Goal: Task Accomplishment & Management: Complete application form

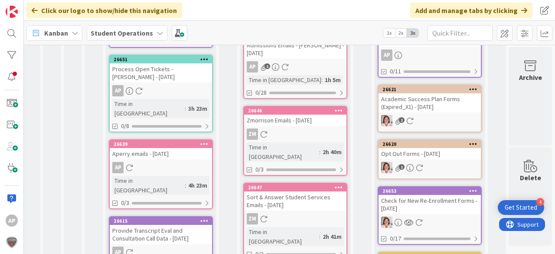
scroll to position [451, 31]
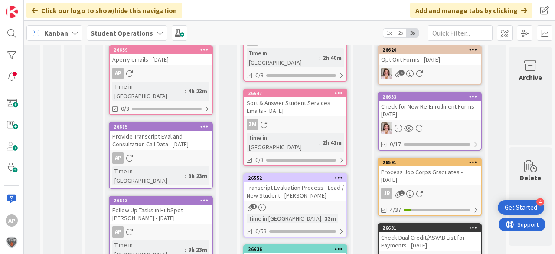
click at [300, 173] on link "26552 Transcript Evaluation Process - Lead / New Student - [PERSON_NAME] 1 Time…" at bounding box center [295, 205] width 104 height 64
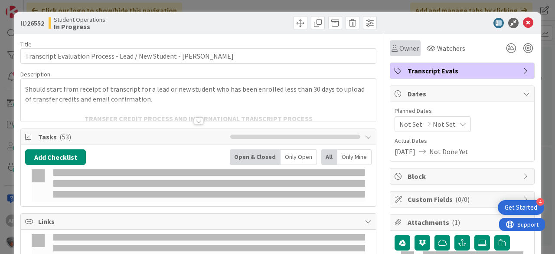
click at [399, 46] on span "Owner" at bounding box center [409, 48] width 20 height 10
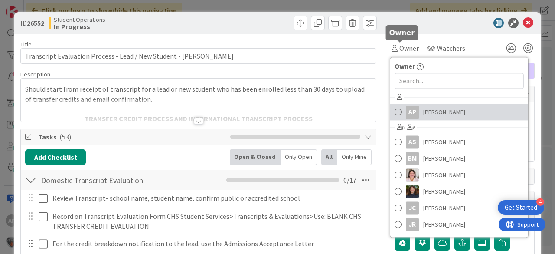
click at [423, 112] on span "[PERSON_NAME]" at bounding box center [444, 111] width 42 height 13
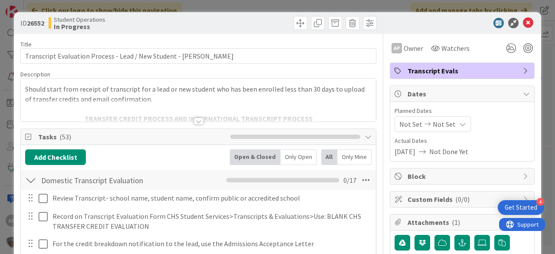
click at [523, 23] on icon at bounding box center [528, 23] width 10 height 10
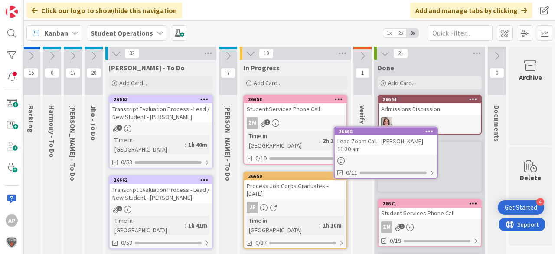
scroll to position [0, 31]
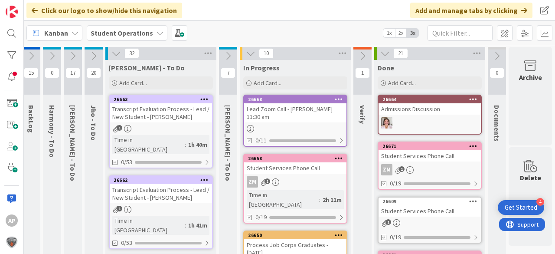
click at [301, 120] on div "Lead Zoom Call - [PERSON_NAME] 11:30 am" at bounding box center [295, 112] width 102 height 19
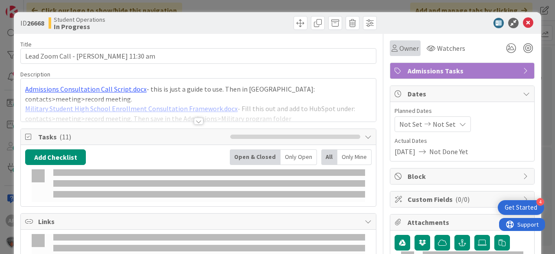
click at [406, 45] on span "Owner" at bounding box center [409, 48] width 20 height 10
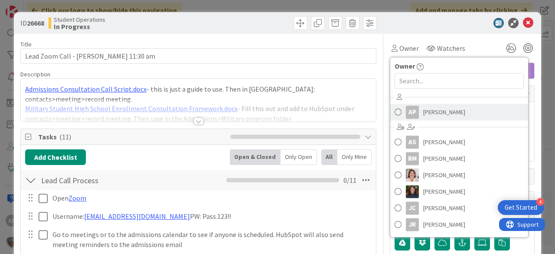
click at [433, 112] on span "[PERSON_NAME]" at bounding box center [444, 111] width 42 height 13
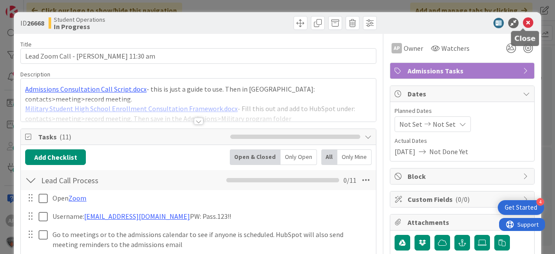
click at [525, 25] on icon at bounding box center [528, 23] width 10 height 10
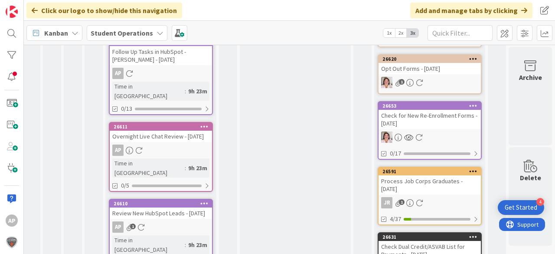
scroll to position [0, 31]
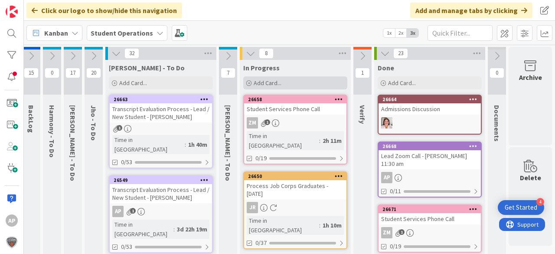
click at [261, 83] on span "Add Card..." at bounding box center [268, 83] width 28 height 8
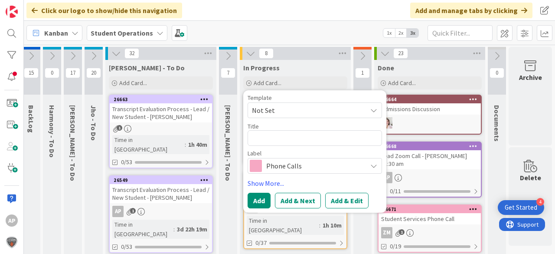
click at [270, 107] on span "Not Set" at bounding box center [306, 109] width 108 height 11
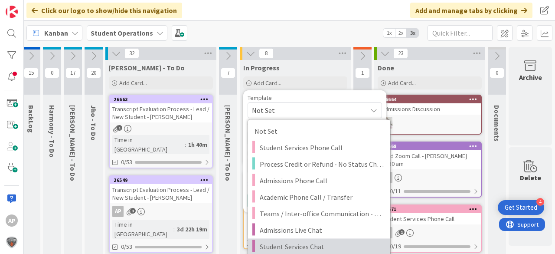
scroll to position [69, 31]
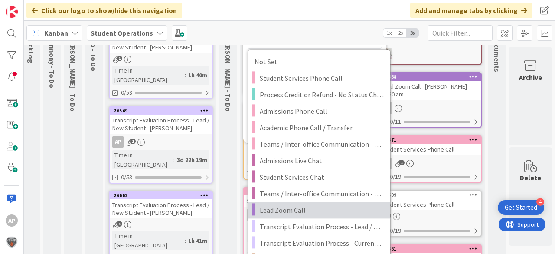
click at [320, 213] on span "Lead Zoom Call" at bounding box center [322, 209] width 124 height 11
type textarea "x"
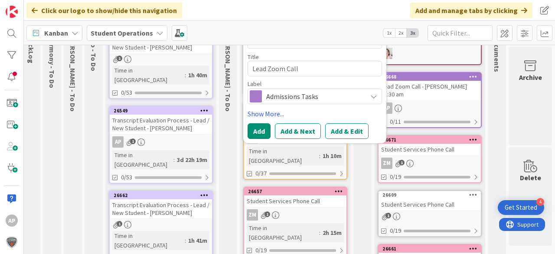
scroll to position [0, 31]
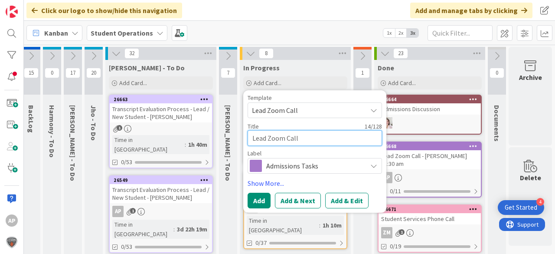
click at [321, 135] on textarea "Lead Zoom Call" at bounding box center [315, 138] width 134 height 16
type textarea "Lead Zoom Call"
type textarea "x"
type textarea "Lead Zoom Call -"
type textarea "x"
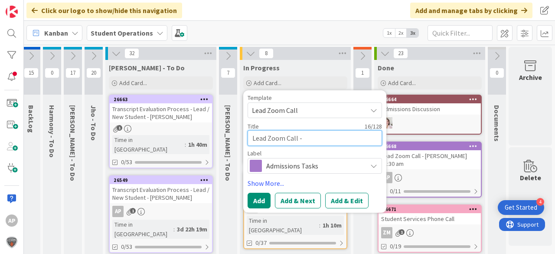
type textarea "Lead Zoom Call -"
type textarea "x"
type textarea "Lead Zoom Call - S"
type textarea "x"
type textarea "Lead Zoom Call - Sa"
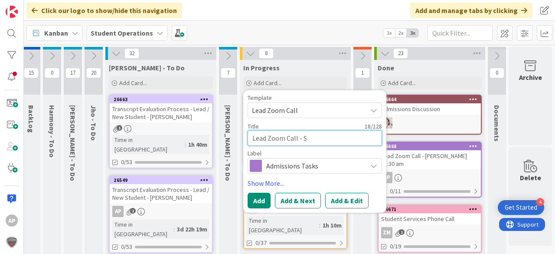
type textarea "x"
type textarea "Lead Zoom Call - San"
type textarea "x"
type textarea "Lead Zoom Call - Sant"
type textarea "x"
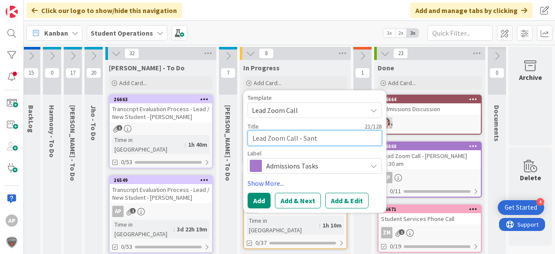
type textarea "Lead Zoom Call - [PERSON_NAME]"
type textarea "x"
type textarea "Lead Zoom Call - Santho"
type textarea "x"
type textarea "Lead Zoom Call - [PERSON_NAME]"
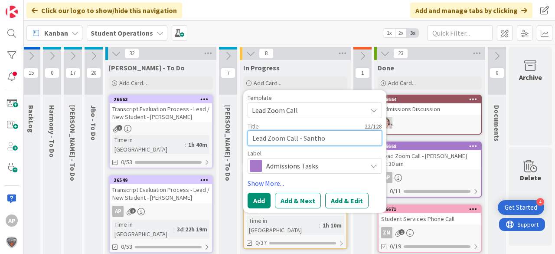
type textarea "x"
type textarea "Lead Zoom Call - [PERSON_NAME]"
type textarea "x"
type textarea "Lead Zoom Call - [PERSON_NAME]"
type textarea "x"
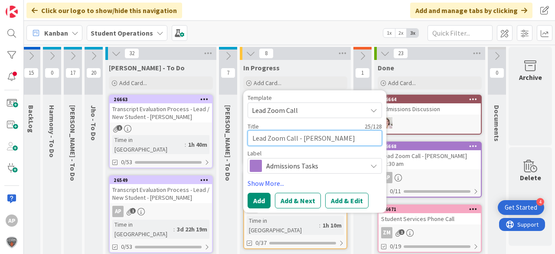
type textarea "Lead Zoom Call - [PERSON_NAME] N"
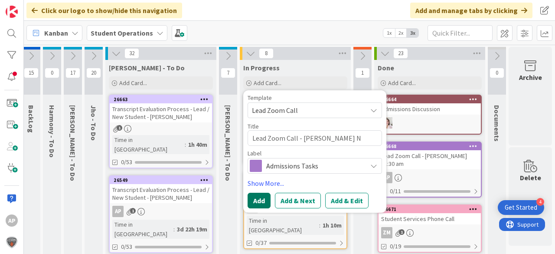
click at [253, 195] on button "Add" at bounding box center [259, 200] width 23 height 16
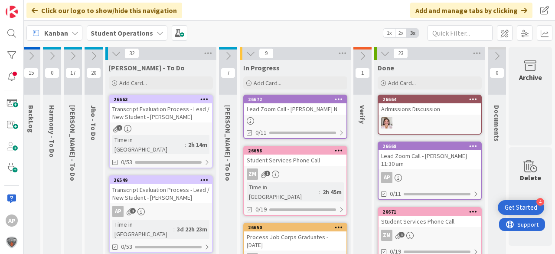
click at [275, 110] on div "Lead Zoom Call - [PERSON_NAME] N" at bounding box center [295, 108] width 102 height 11
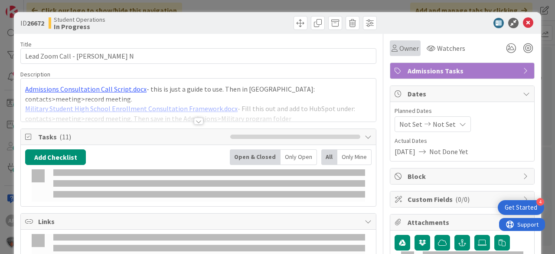
click at [407, 46] on span "Owner" at bounding box center [409, 48] width 20 height 10
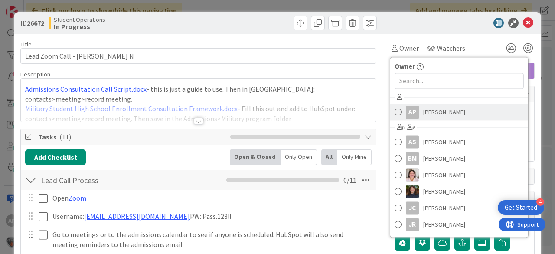
click at [444, 109] on span "[PERSON_NAME]" at bounding box center [444, 111] width 42 height 13
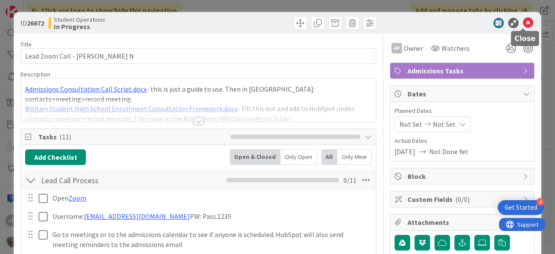
click at [524, 22] on icon at bounding box center [528, 23] width 10 height 10
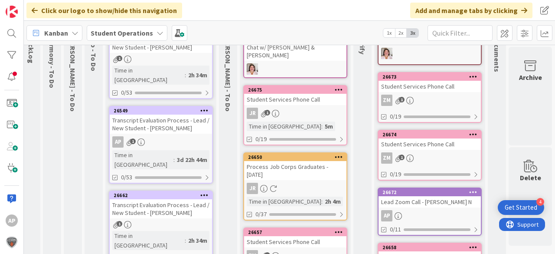
scroll to position [0, 31]
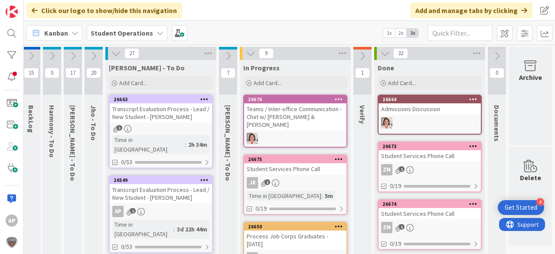
click at [380, 54] on icon at bounding box center [385, 54] width 10 height 10
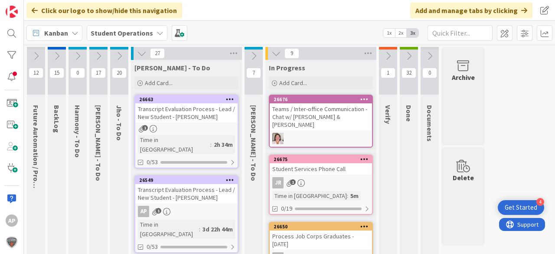
scroll to position [0, 0]
click at [412, 56] on icon at bounding box center [409, 56] width 10 height 10
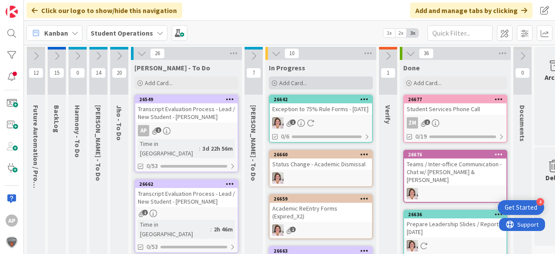
click at [298, 80] on span "Add Card..." at bounding box center [293, 83] width 28 height 8
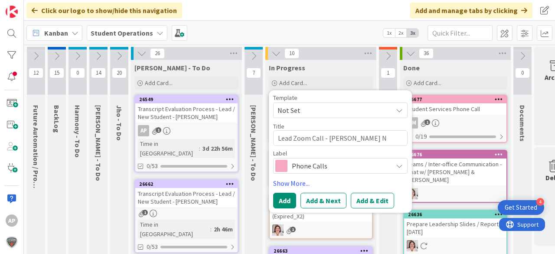
click at [302, 109] on span "Not Set" at bounding box center [331, 109] width 108 height 11
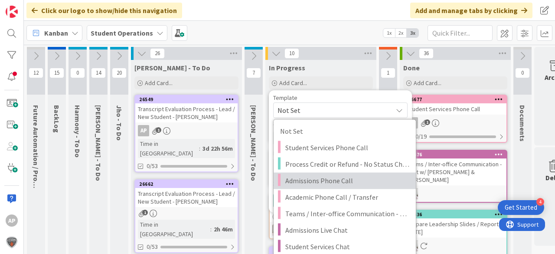
click at [324, 180] on span "Admissions Phone Call" at bounding box center [347, 180] width 124 height 11
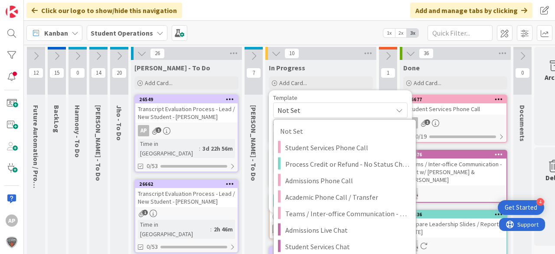
type textarea "x"
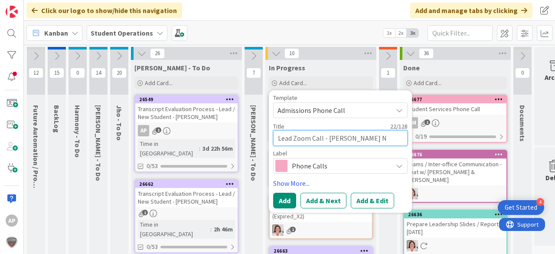
click at [357, 132] on textarea "Admissions Phone Call" at bounding box center [340, 138] width 134 height 16
type textarea "Admissions Phone Call -"
type textarea "x"
type textarea "Admissions Phone Call -"
type textarea "x"
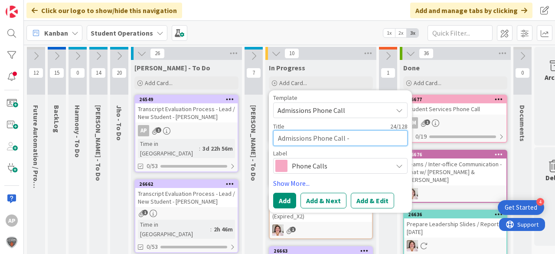
type textarea "Admissions Phone Call - C"
type textarea "x"
type textarea "Admissions Phone Call - Ch"
type textarea "x"
type textarea "Admissions Phone Call - Chr"
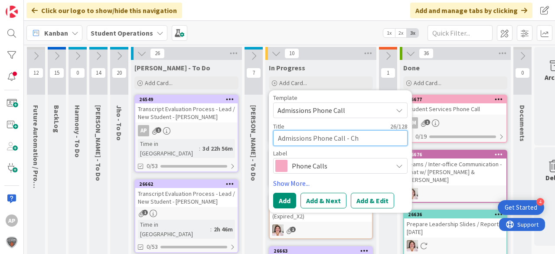
type textarea "x"
type textarea "Admissions Phone Call - Chri"
type textarea "x"
type textarea "Admissions Phone Call - [PERSON_NAME]"
type textarea "x"
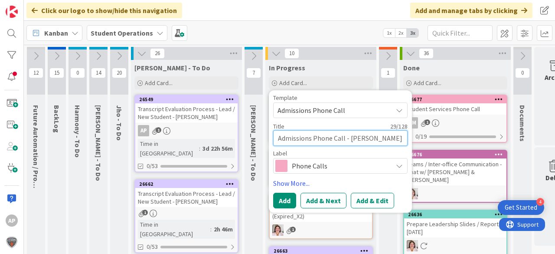
type textarea "Admissions Phone Call - [DEMOGRAPHIC_DATA]"
type textarea "x"
type textarea "Admissions Phone Call - [PERSON_NAME]"
type textarea "x"
type textarea "Admissions Phone Call - [PERSON_NAME]"
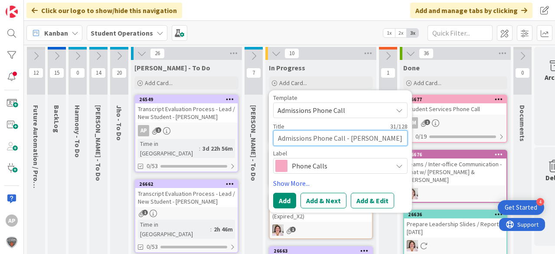
type textarea "x"
type textarea "Admissions Phone Call - [PERSON_NAME] A"
type textarea "x"
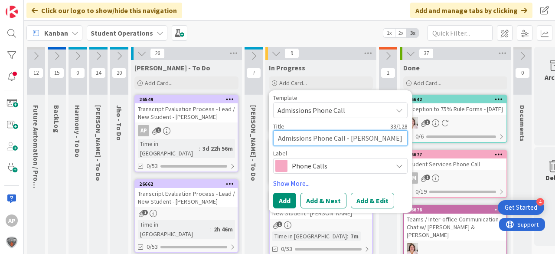
type textarea "Admissions Phone Call - [PERSON_NAME] Ad"
type textarea "x"
type textarea "Admissions Phone Call - [PERSON_NAME]"
type textarea "x"
type textarea "Admissions Phone Call - [PERSON_NAME]"
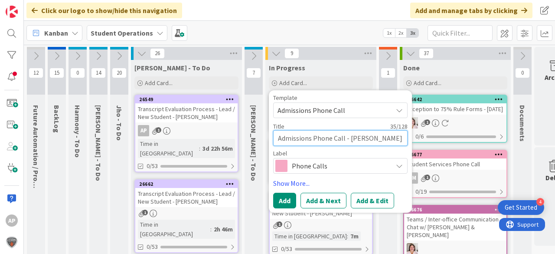
type textarea "x"
type textarea "Admissions Phone Call - [PERSON_NAME]"
type textarea "x"
type textarea "Admissions Phone Call - [PERSON_NAME]"
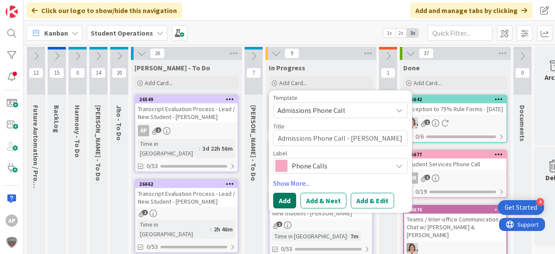
click at [286, 202] on button "Add" at bounding box center [284, 200] width 23 height 16
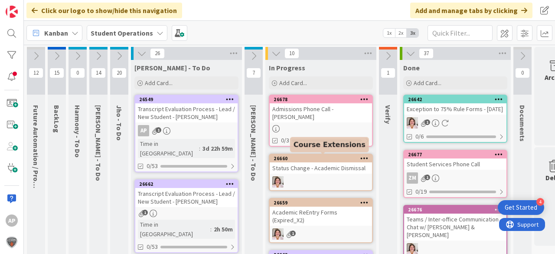
click at [309, 117] on div "Admissions Phone Call - [PERSON_NAME]" at bounding box center [321, 112] width 102 height 19
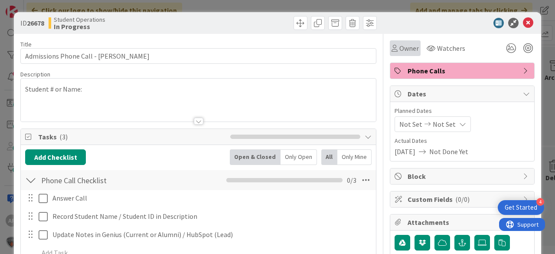
click at [400, 44] on span "Owner" at bounding box center [409, 48] width 20 height 10
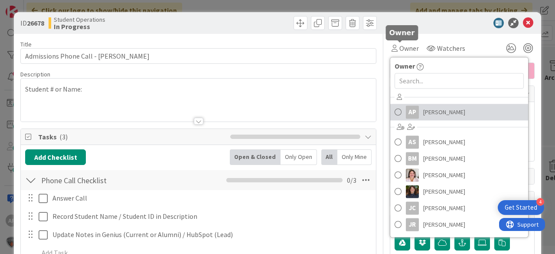
click at [435, 114] on span "[PERSON_NAME]" at bounding box center [444, 111] width 42 height 13
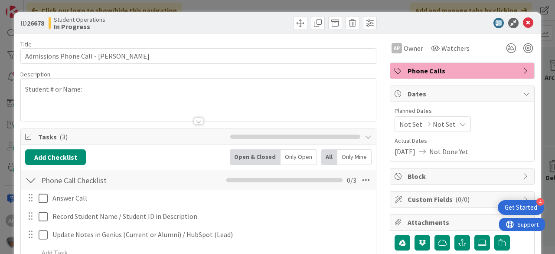
click at [523, 22] on icon at bounding box center [528, 23] width 10 height 10
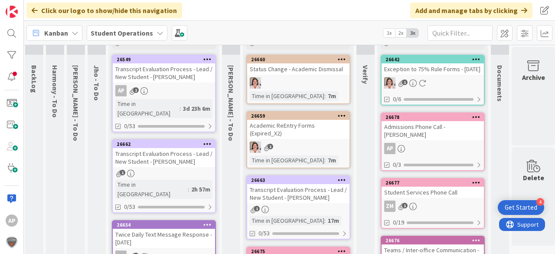
scroll to position [0, 23]
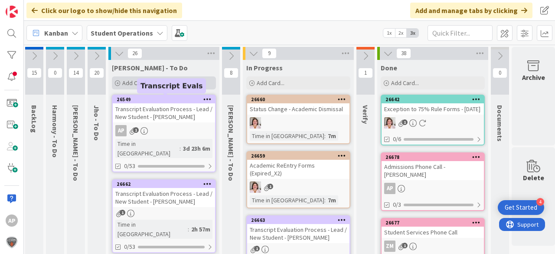
click at [156, 78] on div "Add Card..." at bounding box center [164, 82] width 104 height 13
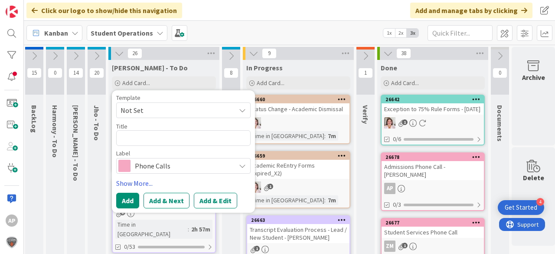
click at [149, 109] on span "Not Set" at bounding box center [175, 109] width 108 height 11
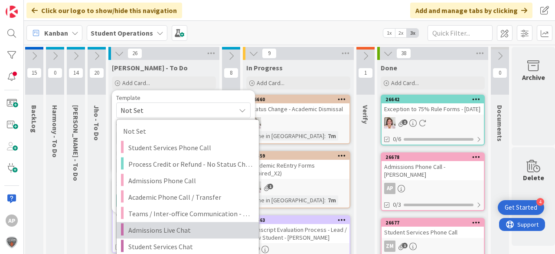
scroll to position [69, 23]
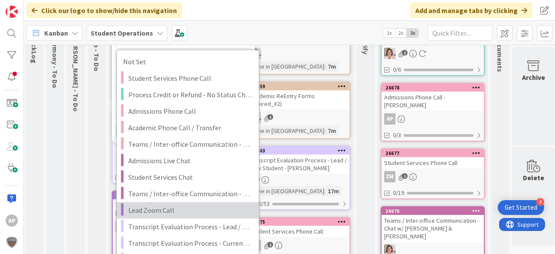
click at [210, 203] on link "Lead Zoom Call" at bounding box center [188, 210] width 142 height 16
type textarea "x"
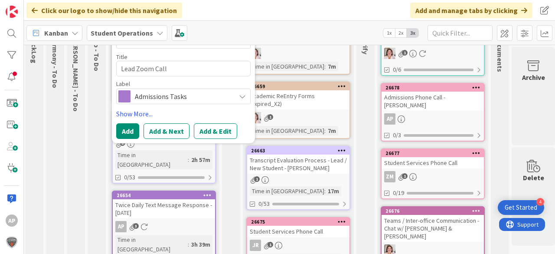
scroll to position [0, 23]
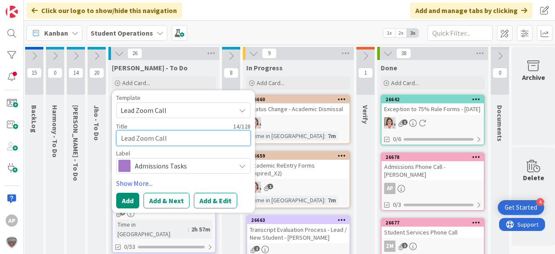
click at [196, 137] on textarea "Lead Zoom Call" at bounding box center [183, 138] width 134 height 16
type textarea "Lead Zoom Call"
type textarea "x"
type textarea "Lead Zoom Call -"
type textarea "x"
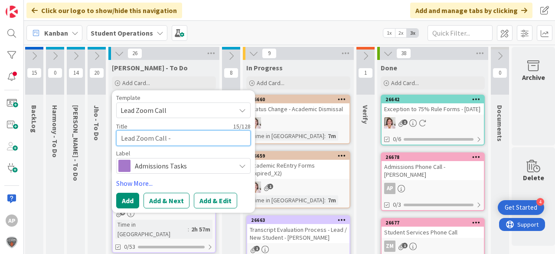
type textarea "Lead Zoom Call -"
type textarea "x"
type textarea "Lead Zoom Call - H"
type textarea "x"
type textarea "Lead Zoom Call - Ha"
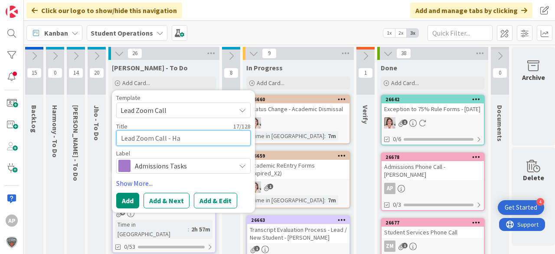
type textarea "x"
type textarea "Lead Zoom Call - Hat"
type textarea "x"
type textarea "Lead Zoom Call - [PERSON_NAME]"
type textarea "x"
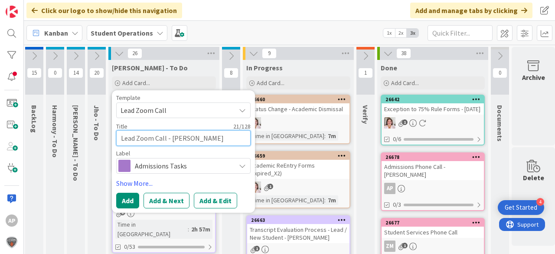
type textarea "Lead Zoom Call - Hatti"
type textarea "x"
type textarea "Lead Zoom Call - [PERSON_NAME]"
type textarea "x"
type textarea "Lead Zoom Call - [PERSON_NAME]"
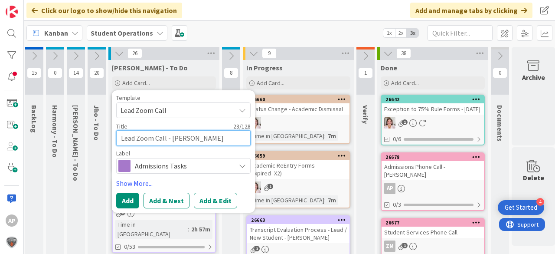
type textarea "x"
type textarea "Lead Zoom Call - [PERSON_NAME]"
type textarea "x"
type textarea "Lead Zoom Call - [PERSON_NAME]"
type textarea "x"
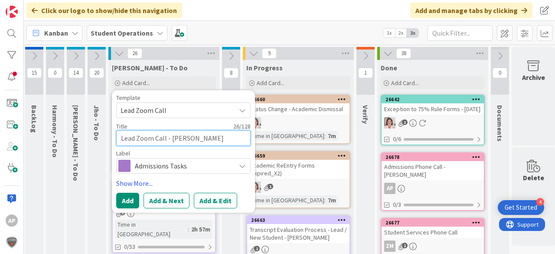
type textarea "Lead Zoom Call - [PERSON_NAME]"
type textarea "x"
type textarea "Lead Zoom Call - [PERSON_NAME] Sumn"
type textarea "x"
type textarea "Lead Zoom Call - [PERSON_NAME] Sumne"
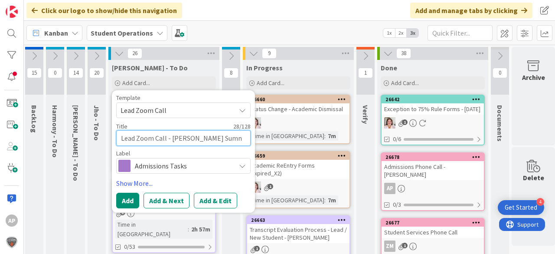
type textarea "x"
type textarea "Lead Zoom Call - [PERSON_NAME]"
type textarea "x"
type textarea "Lead Zoom Call - [PERSON_NAME]"
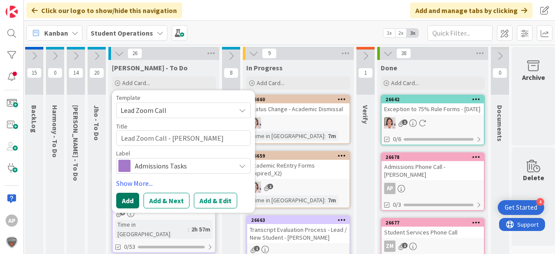
click at [126, 198] on button "Add" at bounding box center [127, 200] width 23 height 16
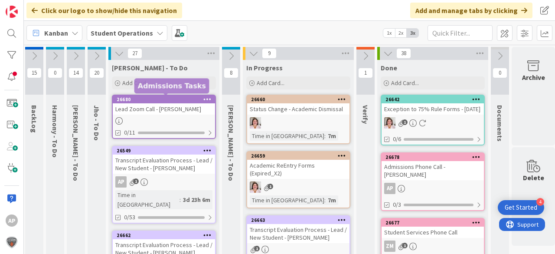
click at [159, 104] on div "Lead Zoom Call - [PERSON_NAME]" at bounding box center [164, 108] width 102 height 11
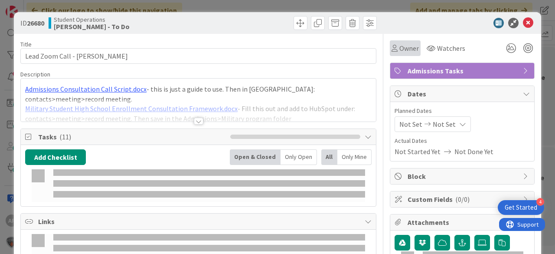
click at [401, 42] on div "Owner" at bounding box center [405, 48] width 31 height 16
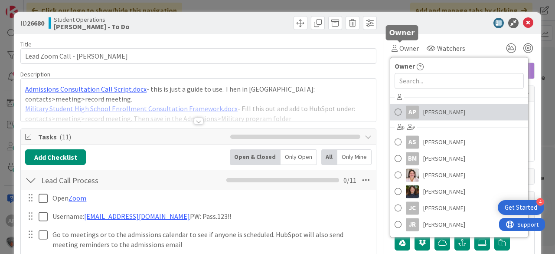
click at [437, 109] on span "[PERSON_NAME]" at bounding box center [444, 111] width 42 height 13
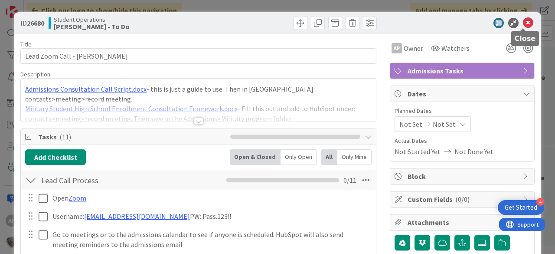
click at [526, 20] on icon at bounding box center [528, 23] width 10 height 10
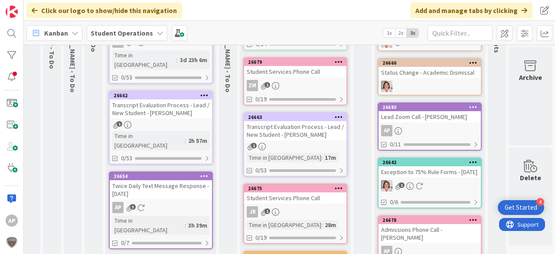
scroll to position [49, 28]
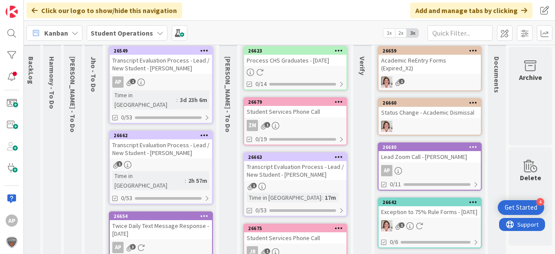
click at [300, 177] on div "Transcript Evaluation Process - Lead / New Student - [PERSON_NAME]" at bounding box center [295, 170] width 102 height 19
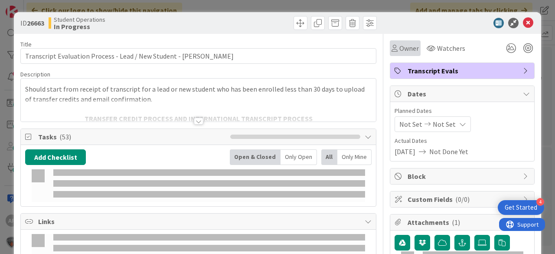
click at [402, 46] on span "Owner" at bounding box center [409, 48] width 20 height 10
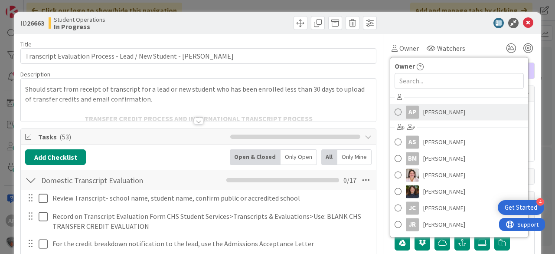
click at [430, 111] on span "[PERSON_NAME]" at bounding box center [444, 111] width 42 height 13
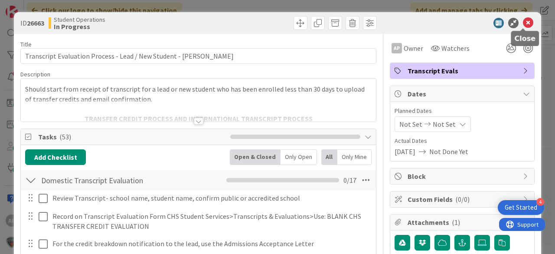
click at [525, 22] on icon at bounding box center [528, 23] width 10 height 10
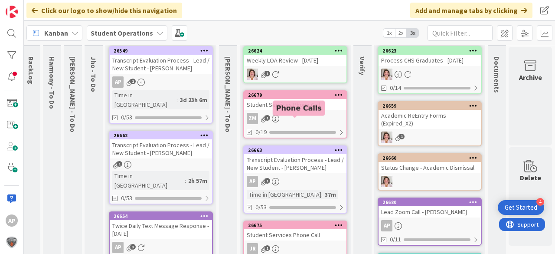
scroll to position [0, 28]
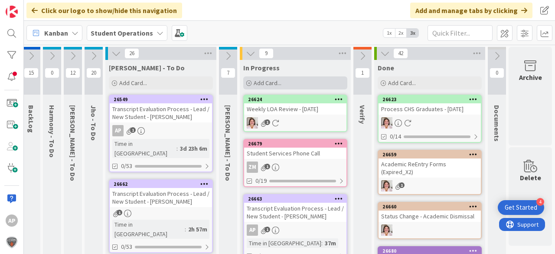
click at [262, 85] on span "Add Card..." at bounding box center [268, 83] width 28 height 8
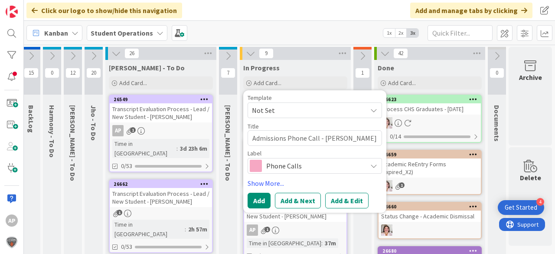
click at [283, 109] on span "Not Set" at bounding box center [306, 109] width 108 height 11
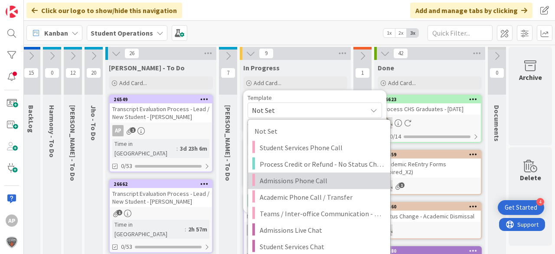
click at [324, 177] on span "Admissions Phone Call" at bounding box center [322, 180] width 124 height 11
type textarea "x"
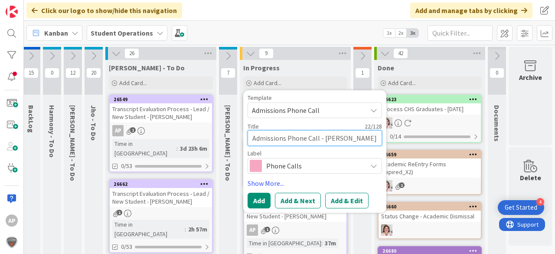
click at [336, 134] on textarea "Admissions Phone Call" at bounding box center [315, 138] width 134 height 16
type textarea "Admissions Phone Call -"
type textarea "x"
type textarea "Admissions Phone Call -"
type textarea "x"
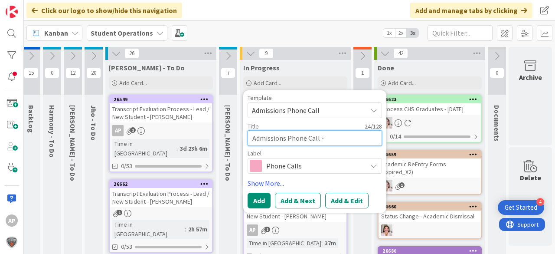
type textarea "Admissions Phone Call - L"
type textarea "x"
type textarea "Admissions Phone Call - La"
type textarea "x"
type textarea "Admissions Phone Call - Lac"
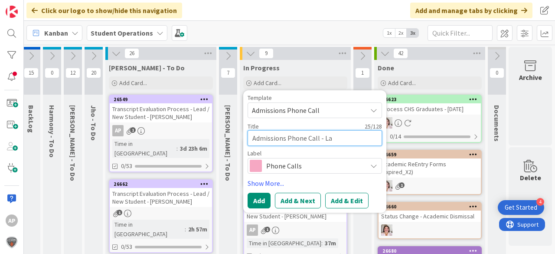
type textarea "x"
type textarea "Admissions Phone Call - Lace"
type textarea "x"
type textarea "Admissions Phone Call - Lacey"
type textarea "x"
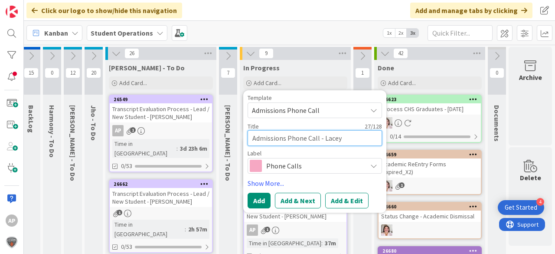
type textarea "Admissions Phone Call - Lacey"
type textarea "x"
type textarea "Admissions Phone Call - Lacey Y"
type textarea "x"
type textarea "Admissions Phone Call - [PERSON_NAME]"
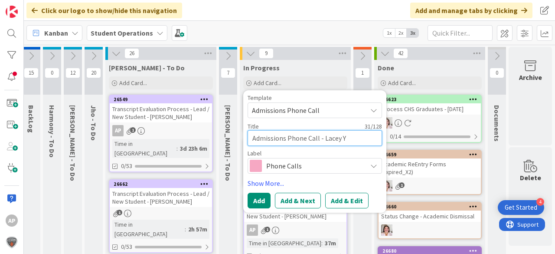
type textarea "x"
type textarea "Admissions Phone Call - [PERSON_NAME]"
type textarea "x"
type textarea "Admissions Phone Call - [PERSON_NAME]"
type textarea "x"
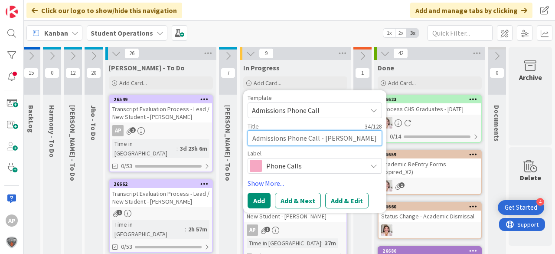
type textarea "Admissions Phone Call - [PERSON_NAME]"
type textarea "x"
type textarea "Admissions Phone Call - [PERSON_NAME]"
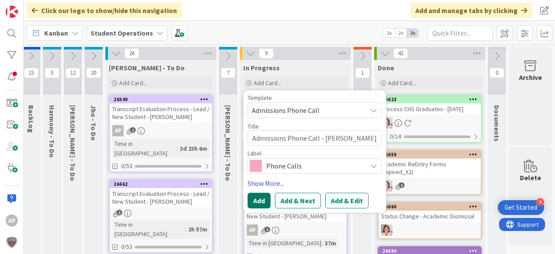
click at [260, 198] on button "Add" at bounding box center [259, 200] width 23 height 16
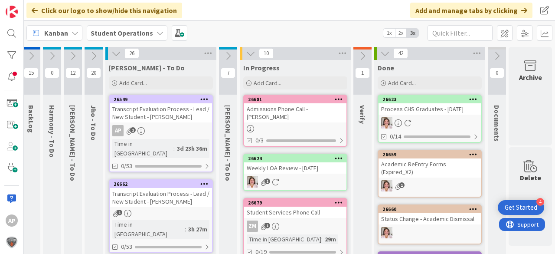
click at [295, 125] on div at bounding box center [295, 128] width 102 height 7
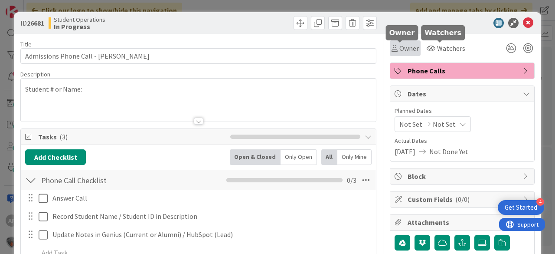
click at [409, 44] on span "Owner" at bounding box center [409, 48] width 20 height 10
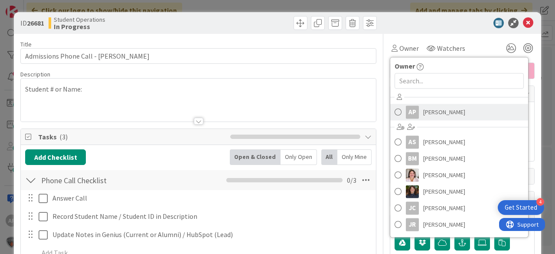
click at [441, 114] on span "[PERSON_NAME]" at bounding box center [444, 111] width 42 height 13
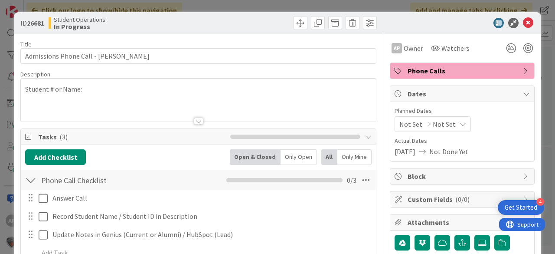
click at [526, 25] on icon at bounding box center [528, 23] width 10 height 10
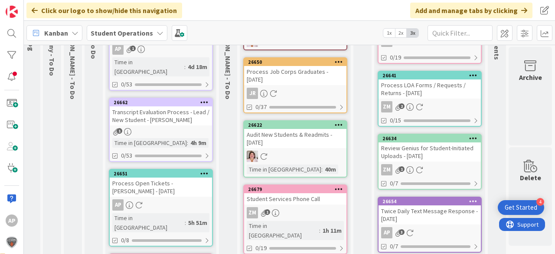
scroll to position [0, 31]
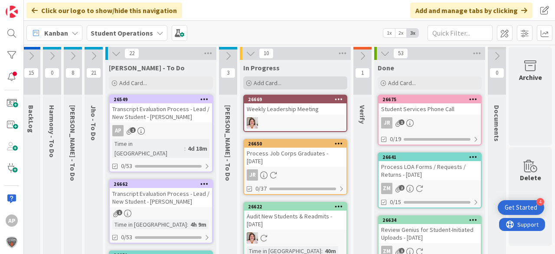
click at [266, 82] on span "Add Card..." at bounding box center [268, 83] width 28 height 8
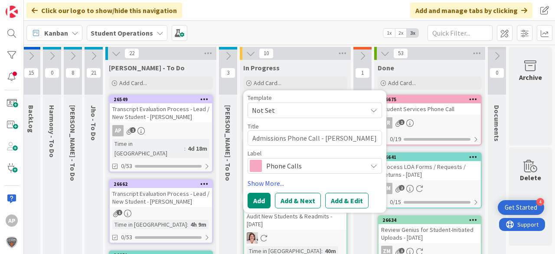
click at [283, 108] on span "Not Set" at bounding box center [306, 109] width 108 height 11
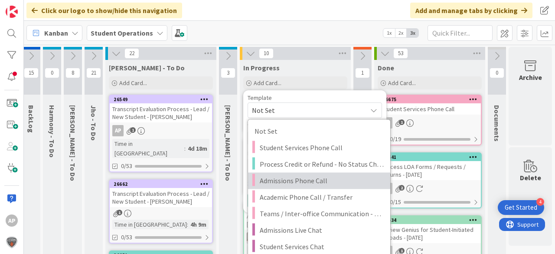
click at [338, 179] on span "Admissions Phone Call" at bounding box center [322, 180] width 124 height 11
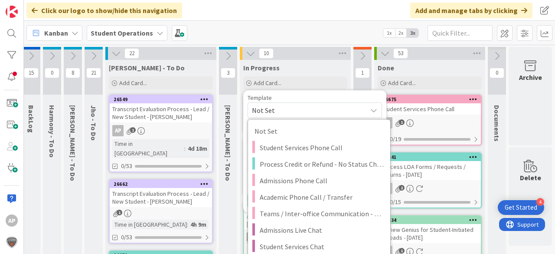
type textarea "x"
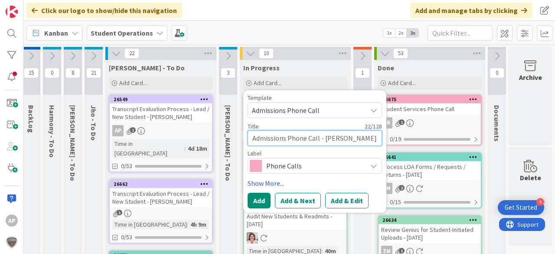
click at [324, 141] on textarea "Admissions Phone Call" at bounding box center [315, 138] width 134 height 16
type textarea "Admissions Phone Call -"
type textarea "x"
type textarea "Admissions Phone Call -A"
type textarea "x"
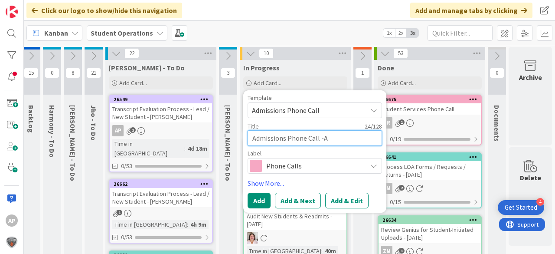
type textarea "Admissions Phone Call -Am"
type textarea "x"
type textarea "Admissions Phone Call -Ama"
type textarea "x"
type textarea "Admissions Phone Call -Aman"
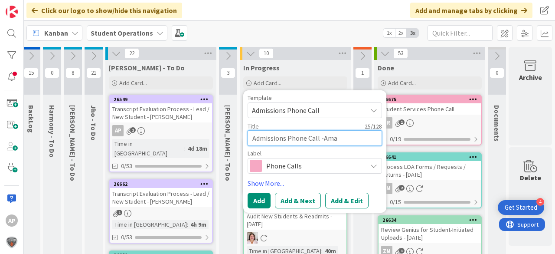
type textarea "x"
type textarea "Admissions Phone Call -Amand"
type textarea "x"
type textarea "Admissions Phone Call -[PERSON_NAME]"
type textarea "x"
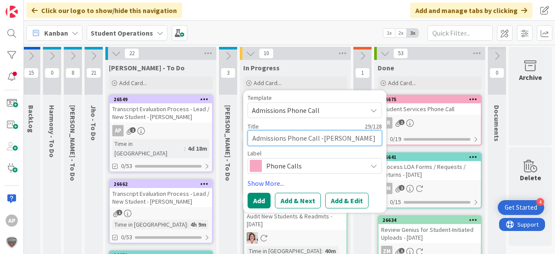
type textarea "Admissions Phone Call -Amand"
type textarea "x"
type textarea "Admissions Phone Call -Aman"
type textarea "x"
type textarea "Admissions Phone Call -Ama"
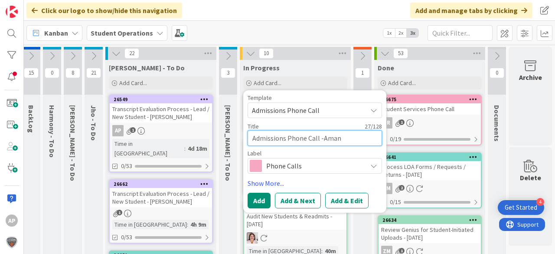
type textarea "x"
type textarea "Admissions Phone Call -Am"
type textarea "x"
type textarea "Admissions Phone Call -A"
type textarea "x"
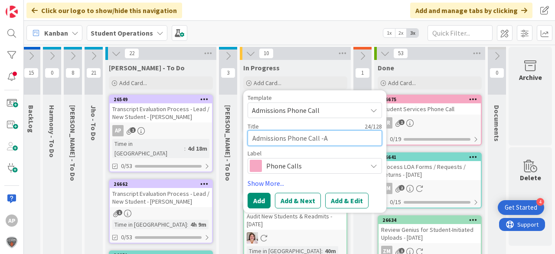
type textarea "Admissions Phone Call -"
type textarea "x"
type textarea "Admissions Phone Call -"
type textarea "x"
type textarea "Admissions Phone Call - M"
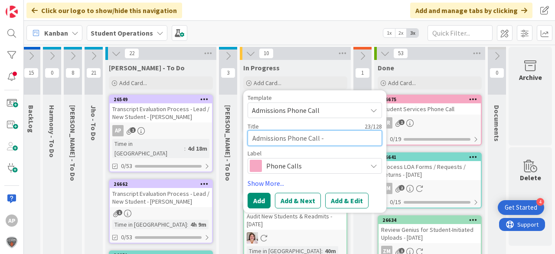
type textarea "x"
type textarea "Admissions Phone Call - Ma"
type textarea "x"
type textarea "Admissions Phone Call - Mat"
type textarea "x"
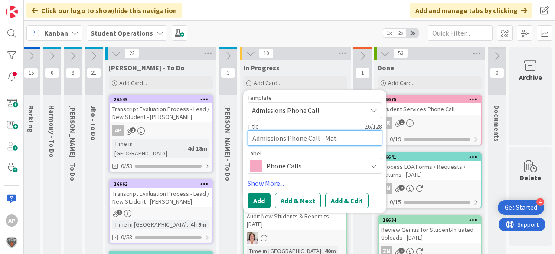
type textarea "Admissions Phone Call - Matt"
type textarea "x"
type textarea "Admissions Phone Call - Matt"
type textarea "x"
type textarea "Admissions Phone Call - [PERSON_NAME]"
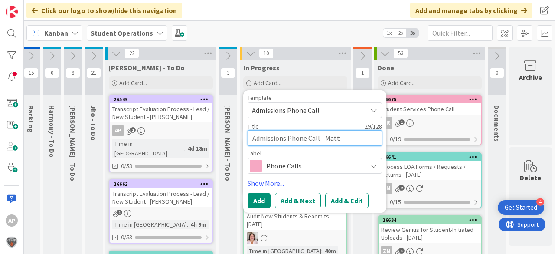
type textarea "x"
type textarea "Admissions Phone Call - [PERSON_NAME]"
type textarea "x"
type textarea "Admissions Phone Call - [PERSON_NAME]"
type textarea "x"
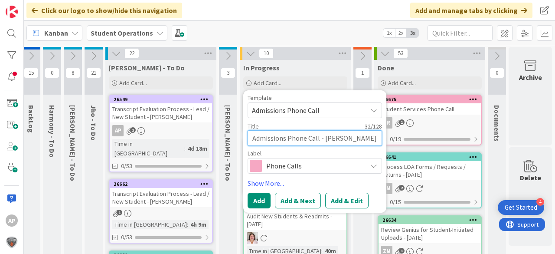
type textarea "Admissions Phone Call - [PERSON_NAME]"
type textarea "x"
type textarea "Admissions Phone Call - [PERSON_NAME]"
type textarea "x"
type textarea "Admissions Phone Call - [PERSON_NAME]"
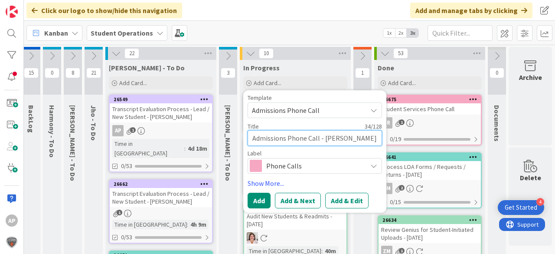
type textarea "x"
type textarea "Admissions Phone Call - [PERSON_NAME]"
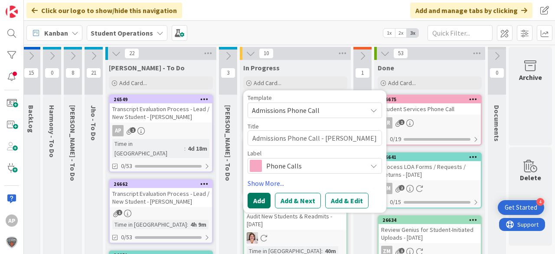
click at [258, 198] on button "Add" at bounding box center [259, 200] width 23 height 16
